Goal: Information Seeking & Learning: Learn about a topic

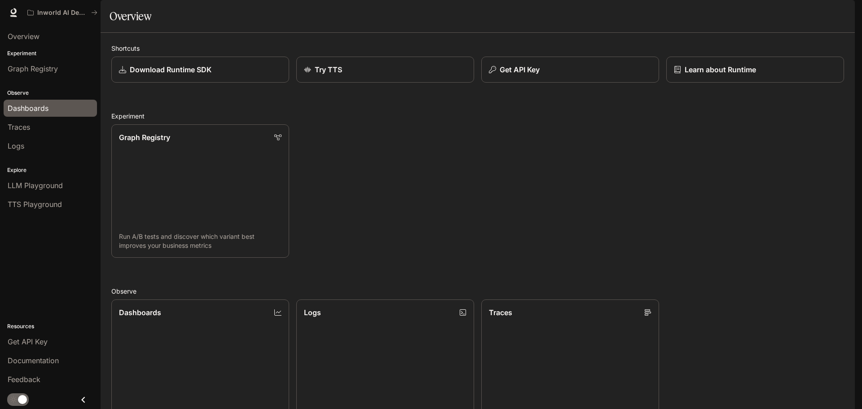
click at [38, 110] on span "Dashboards" at bounding box center [28, 108] width 41 height 11
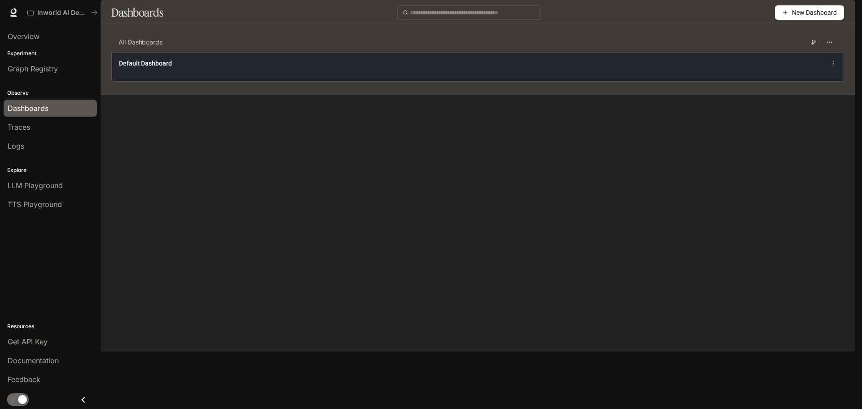
click at [217, 81] on div "Default Dashboard" at bounding box center [478, 66] width 732 height 29
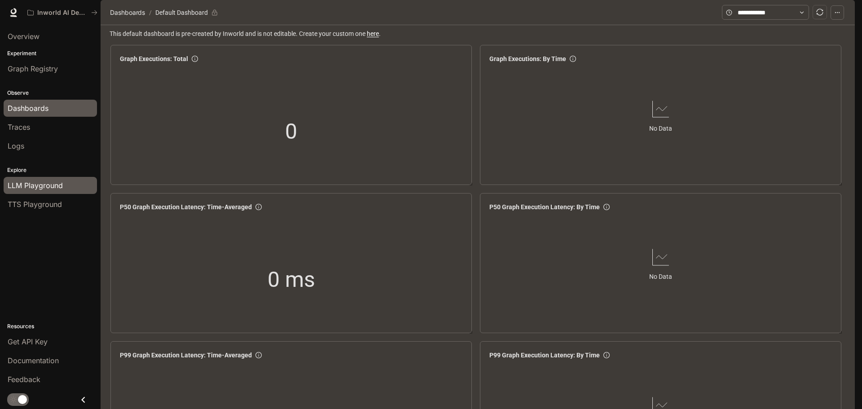
click at [55, 183] on span "LLM Playground" at bounding box center [35, 185] width 55 height 11
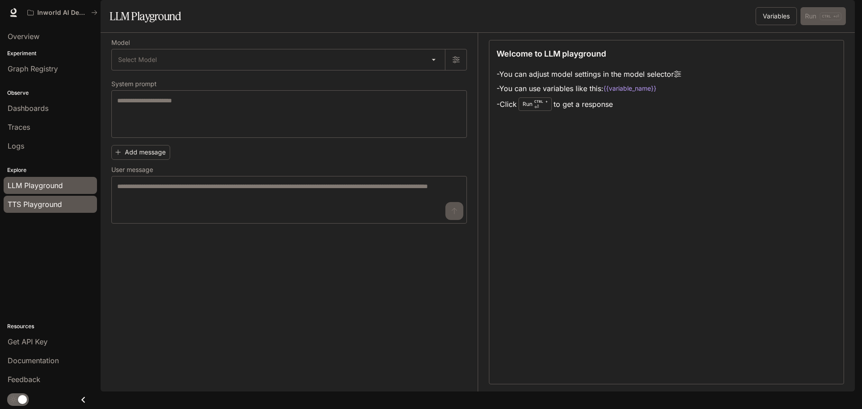
click at [52, 205] on span "TTS Playground" at bounding box center [35, 204] width 54 height 11
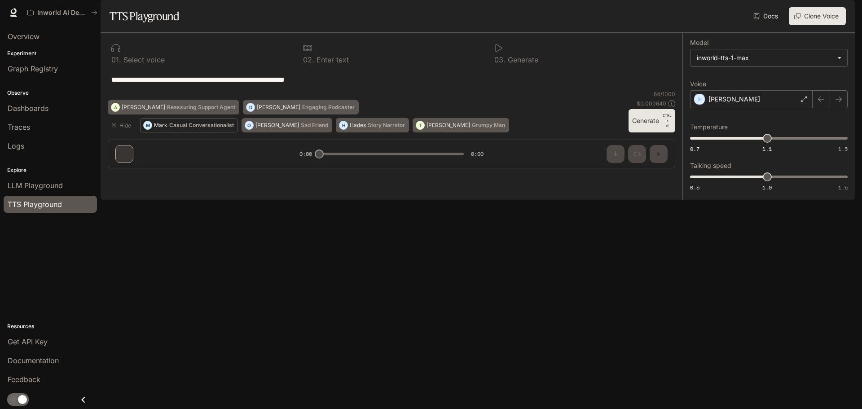
click at [203, 132] on button "M [PERSON_NAME] Conversationalist" at bounding box center [189, 125] width 98 height 14
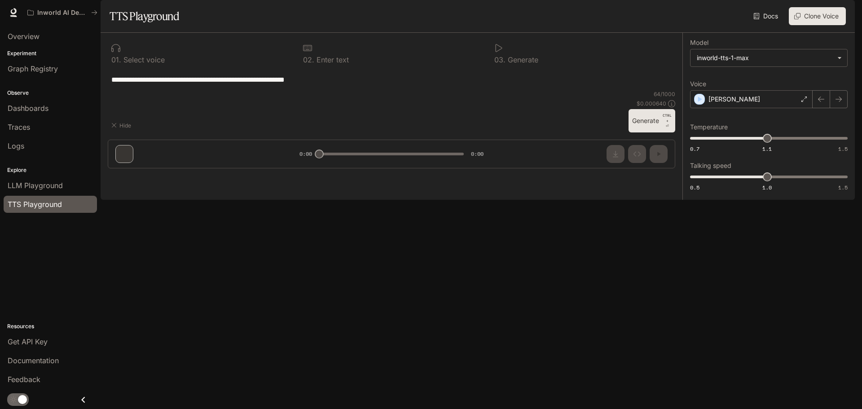
type textarea "**********"
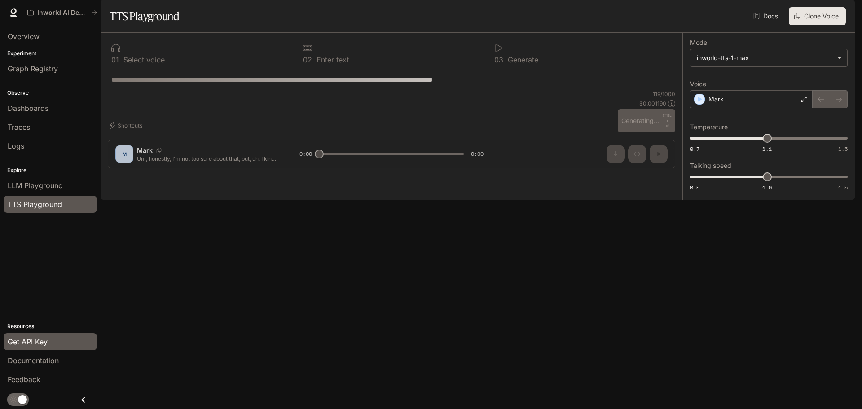
click at [48, 344] on div "Get API Key" at bounding box center [50, 341] width 85 height 11
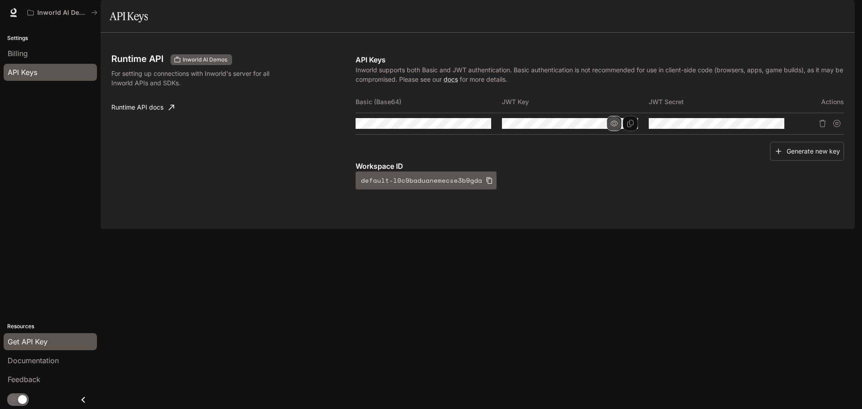
click at [609, 131] on button "button" at bounding box center [613, 123] width 15 height 15
click at [468, 126] on icon "button" at bounding box center [467, 123] width 7 height 5
click at [766, 131] on button "button" at bounding box center [760, 123] width 15 height 15
click at [31, 53] on div "Billing" at bounding box center [50, 53] width 85 height 11
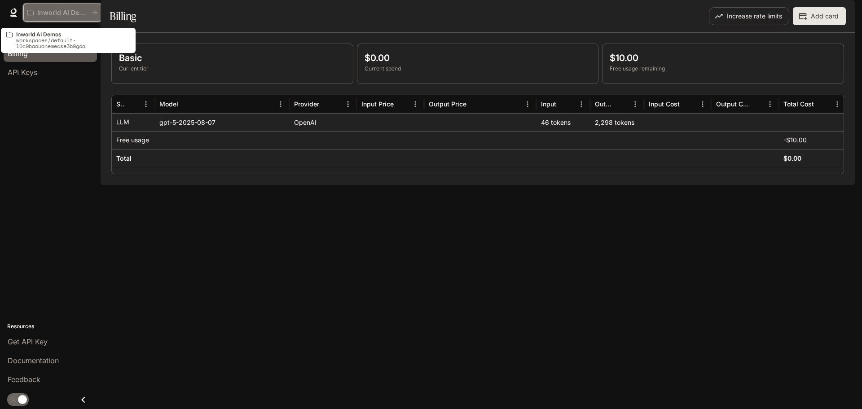
click at [86, 10] on p "Inworld AI Demos" at bounding box center [62, 13] width 50 height 8
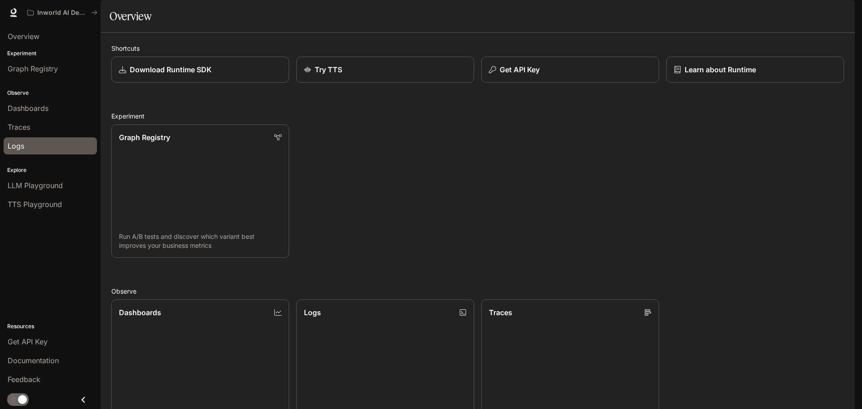
click at [32, 140] on div "Logs" at bounding box center [50, 145] width 85 height 11
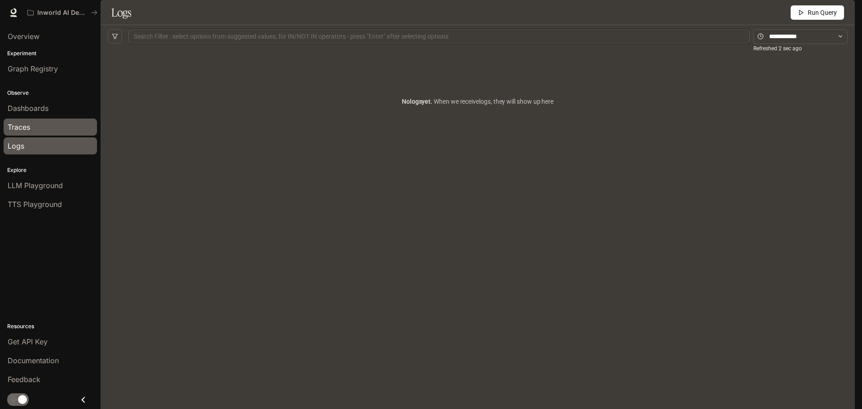
click at [39, 127] on div "Traces" at bounding box center [50, 127] width 85 height 11
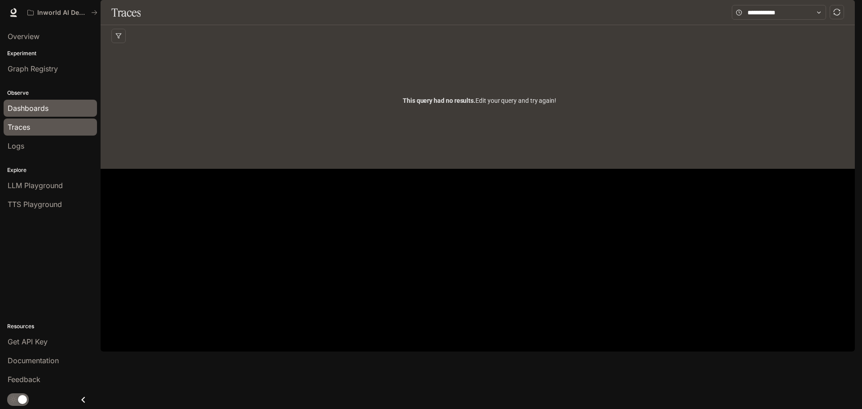
click at [44, 115] on link "Dashboards" at bounding box center [50, 108] width 93 height 17
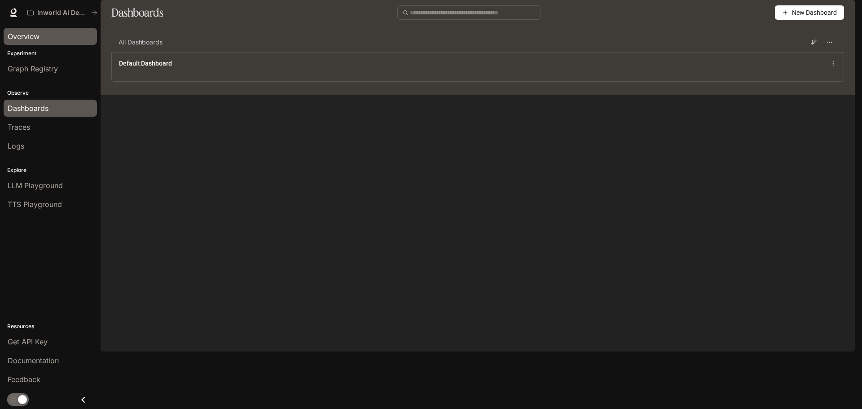
click at [58, 35] on div "Overview" at bounding box center [50, 36] width 85 height 11
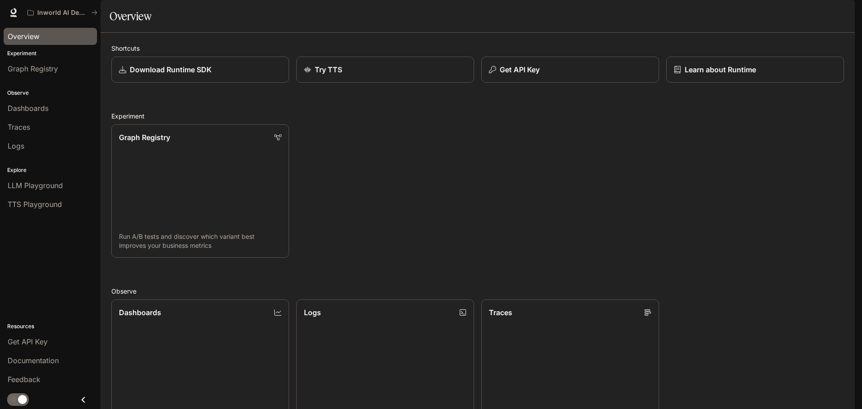
click at [490, 157] on div "Graph Registry Run A/B tests and discover which variant best improves your busi…" at bounding box center [474, 187] width 740 height 140
click at [389, 75] on div "Try TTS" at bounding box center [385, 69] width 164 height 11
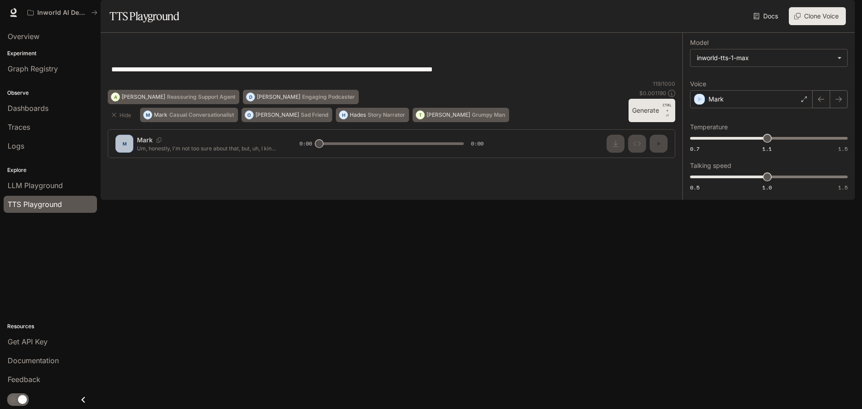
click at [378, 80] on div "**********" at bounding box center [391, 69] width 567 height 22
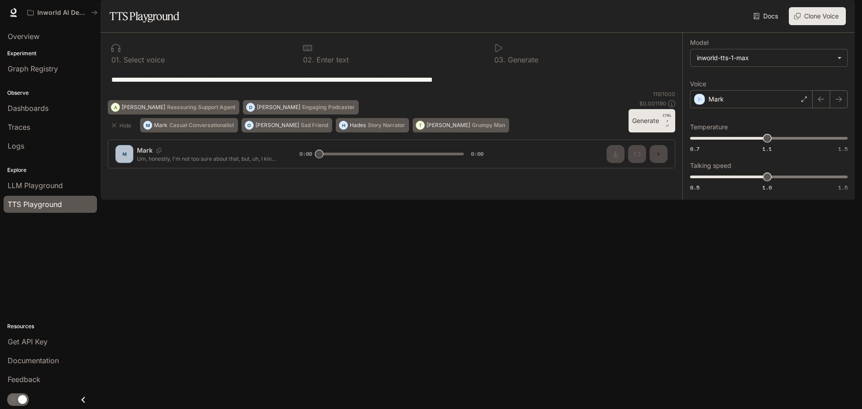
click at [31, 328] on p "Resources" at bounding box center [50, 326] width 101 height 8
click at [34, 138] on link "Logs" at bounding box center [50, 145] width 93 height 17
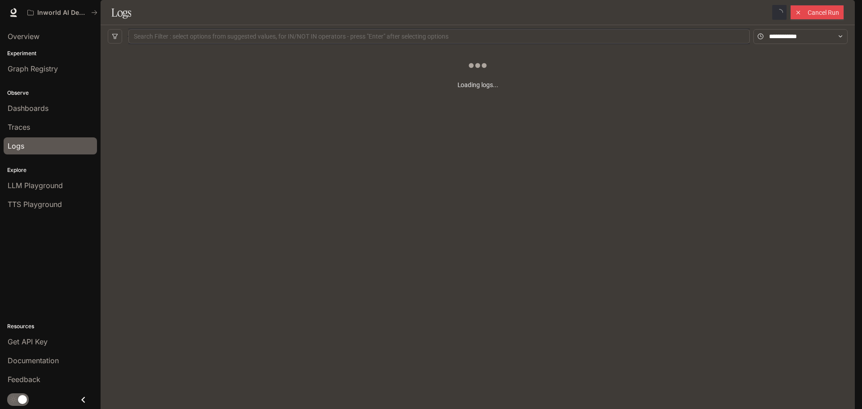
click at [394, 90] on div "Loading logs..." at bounding box center [478, 102] width 740 height 108
click at [518, 79] on div "No logs yet. When we receive logs , they will show up here" at bounding box center [478, 102] width 740 height 108
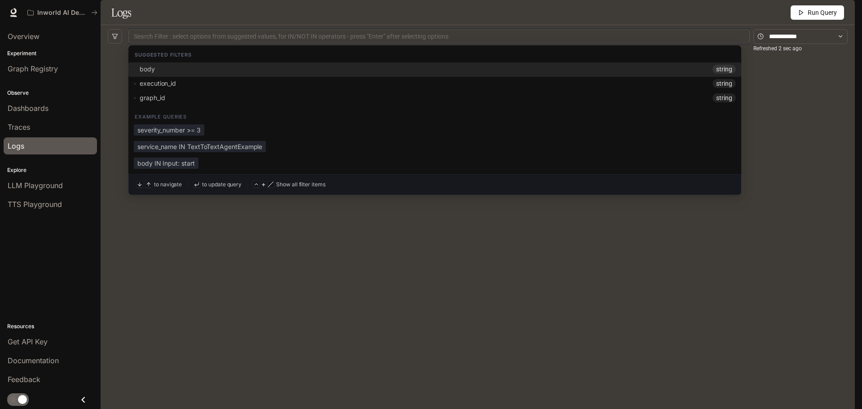
click at [475, 39] on div at bounding box center [439, 37] width 617 height 6
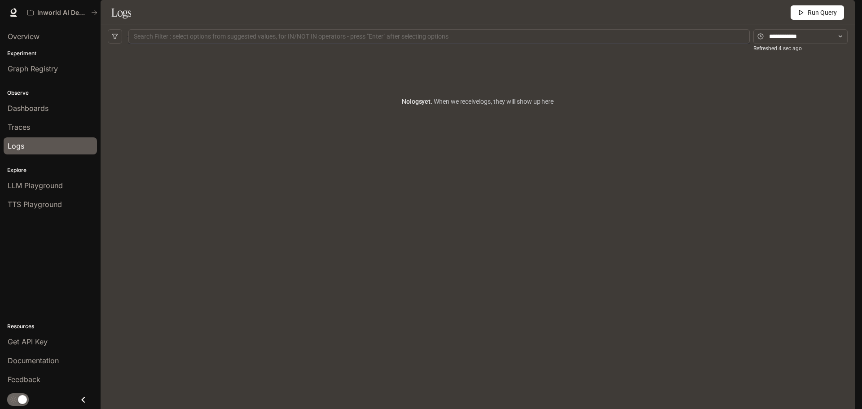
click at [286, 248] on div "No logs yet. When we receive logs , they will show up here" at bounding box center [478, 214] width 740 height 332
click at [49, 41] on div "Overview" at bounding box center [50, 36] width 85 height 11
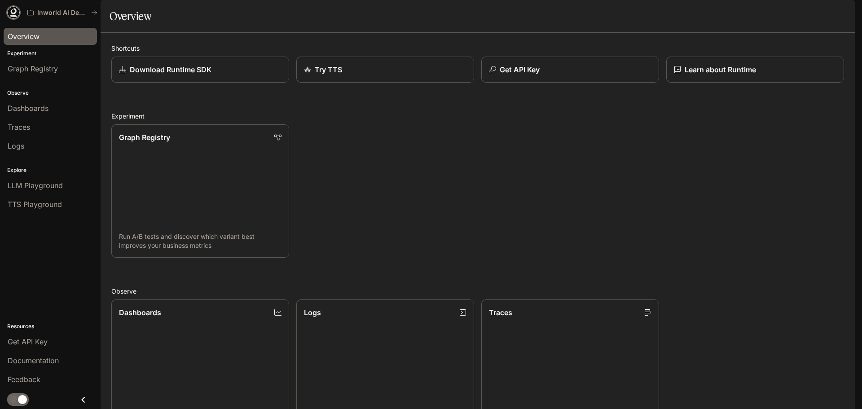
click at [14, 13] on icon at bounding box center [14, 11] width 6 height 6
